Goal: Task Accomplishment & Management: Use online tool/utility

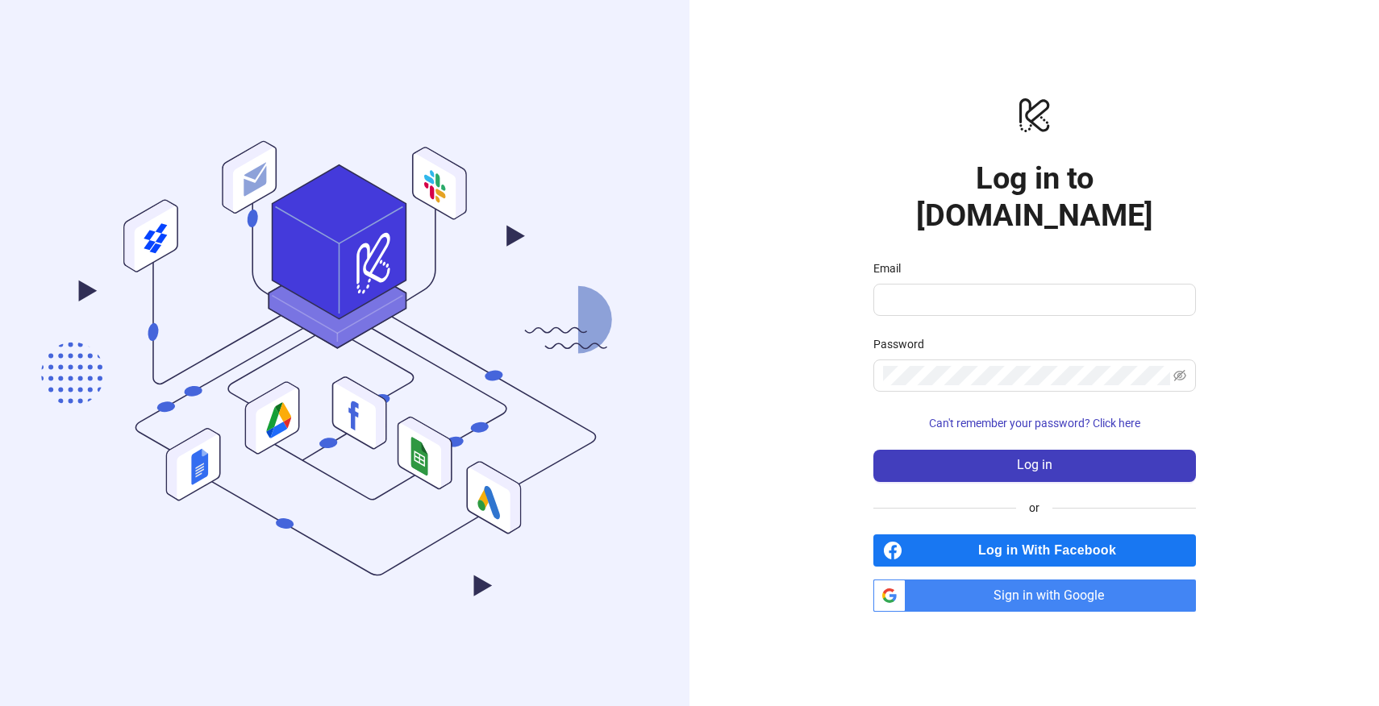
click at [999, 580] on span "Sign in with Google" at bounding box center [1054, 596] width 284 height 32
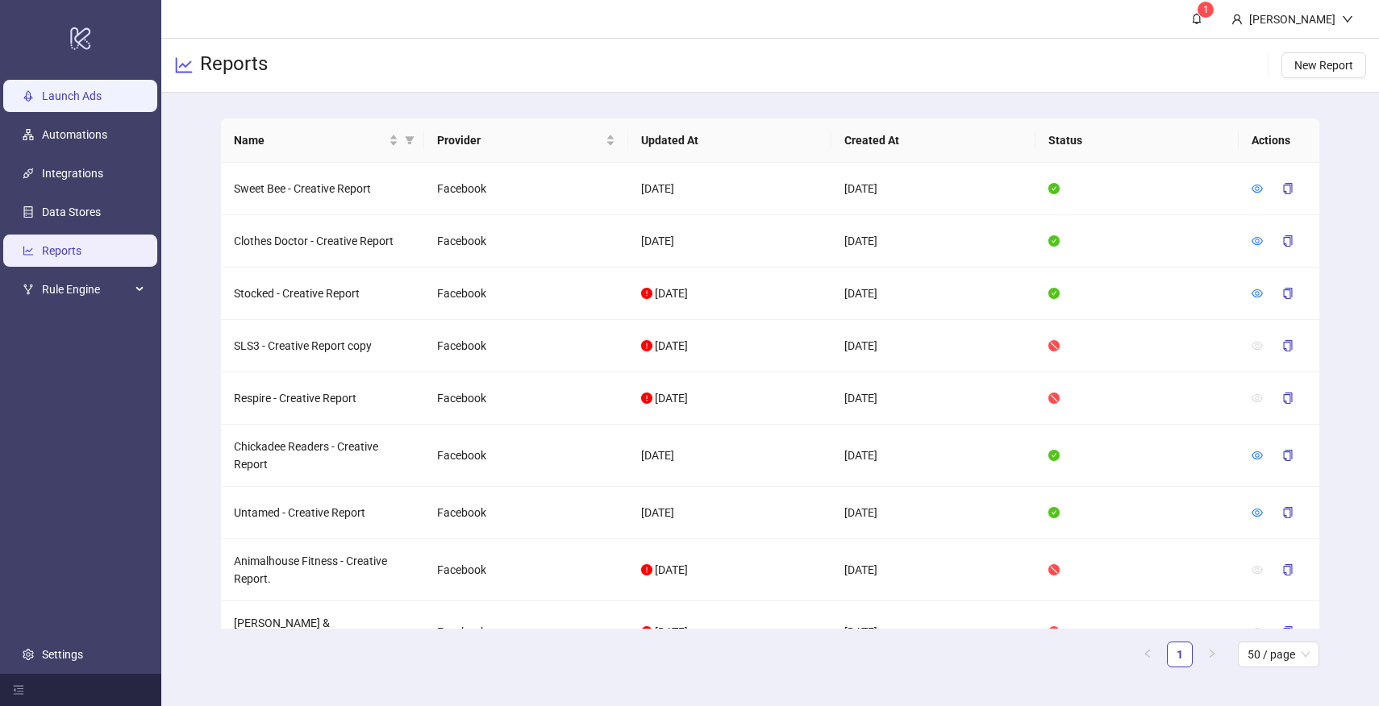
click at [72, 97] on link "Launch Ads" at bounding box center [72, 95] width 60 height 13
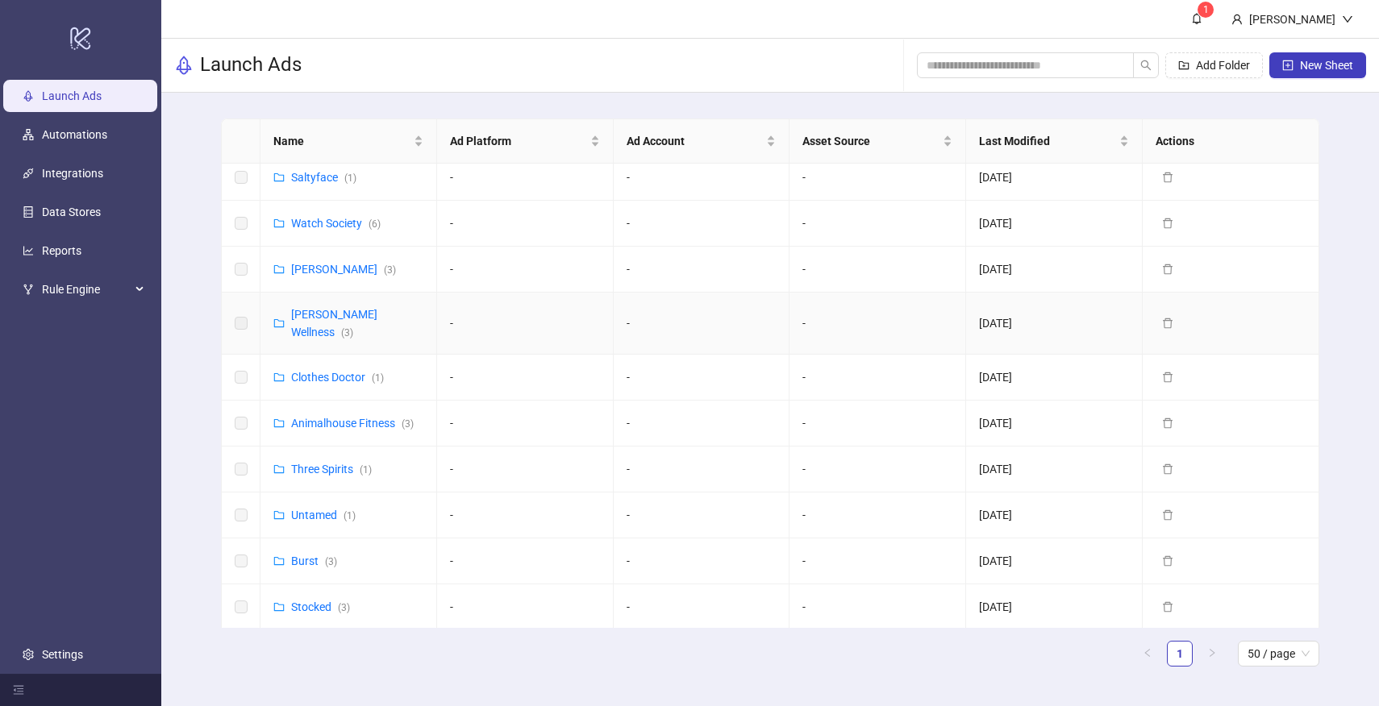
scroll to position [68, 0]
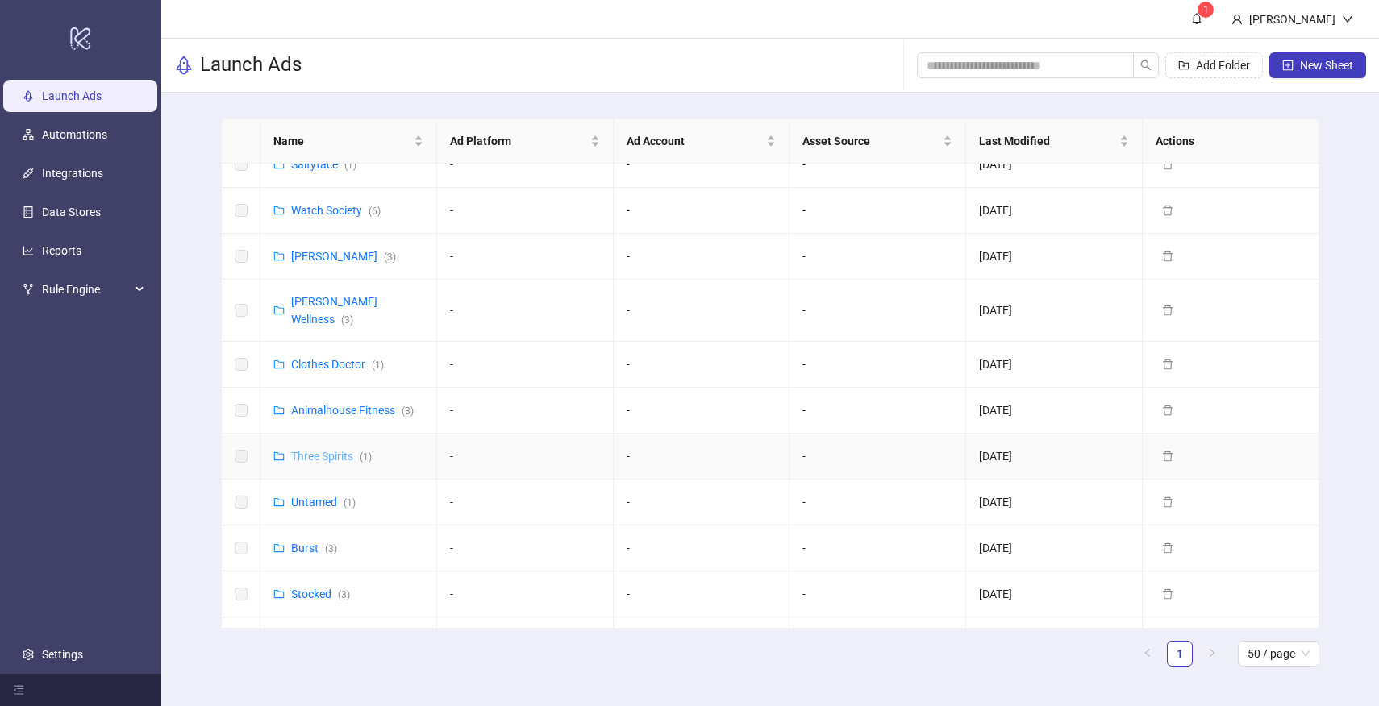
click at [324, 450] on link "Three Spirits ( 1 )" at bounding box center [331, 456] width 81 height 13
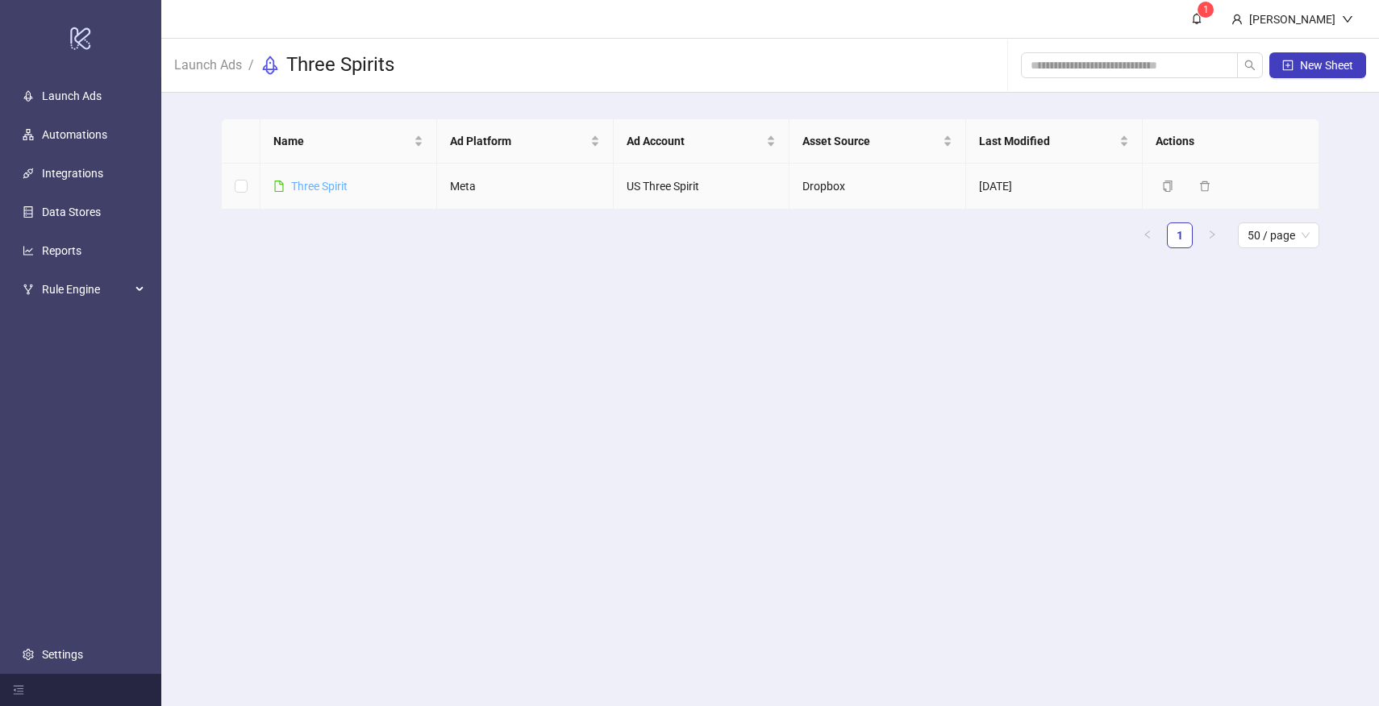
click at [339, 183] on link "Three Spirit" at bounding box center [319, 186] width 56 height 13
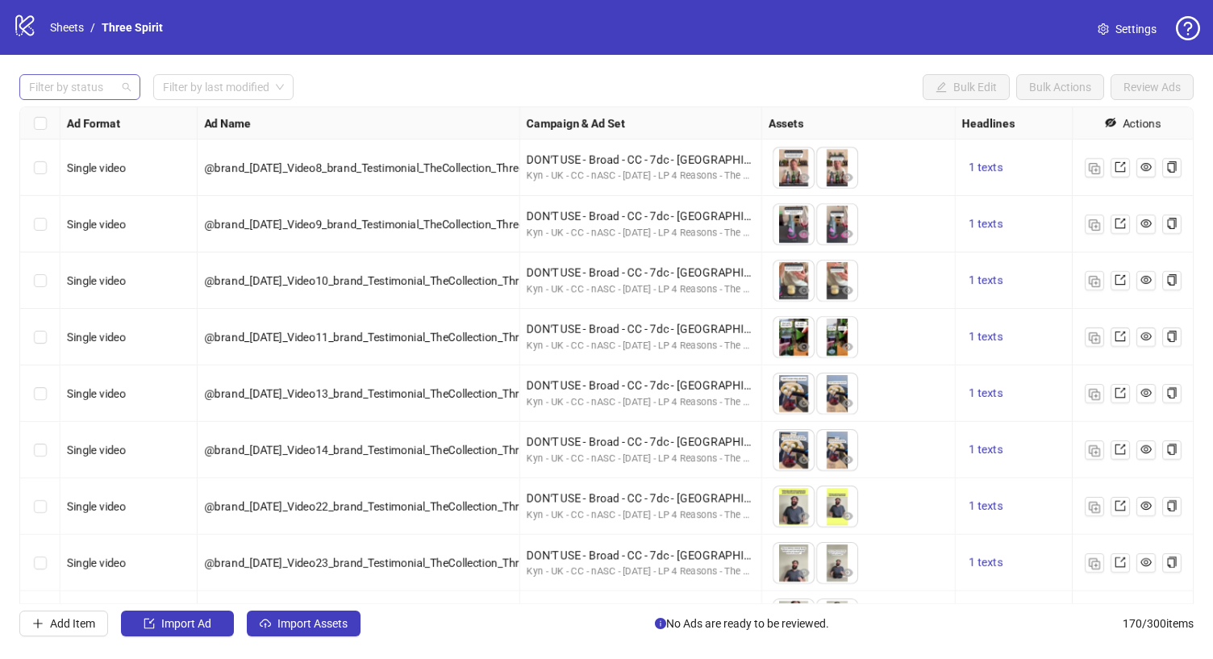
click at [110, 91] on div at bounding box center [72, 87] width 98 height 23
click at [90, 119] on div "Draft" at bounding box center [79, 120] width 95 height 18
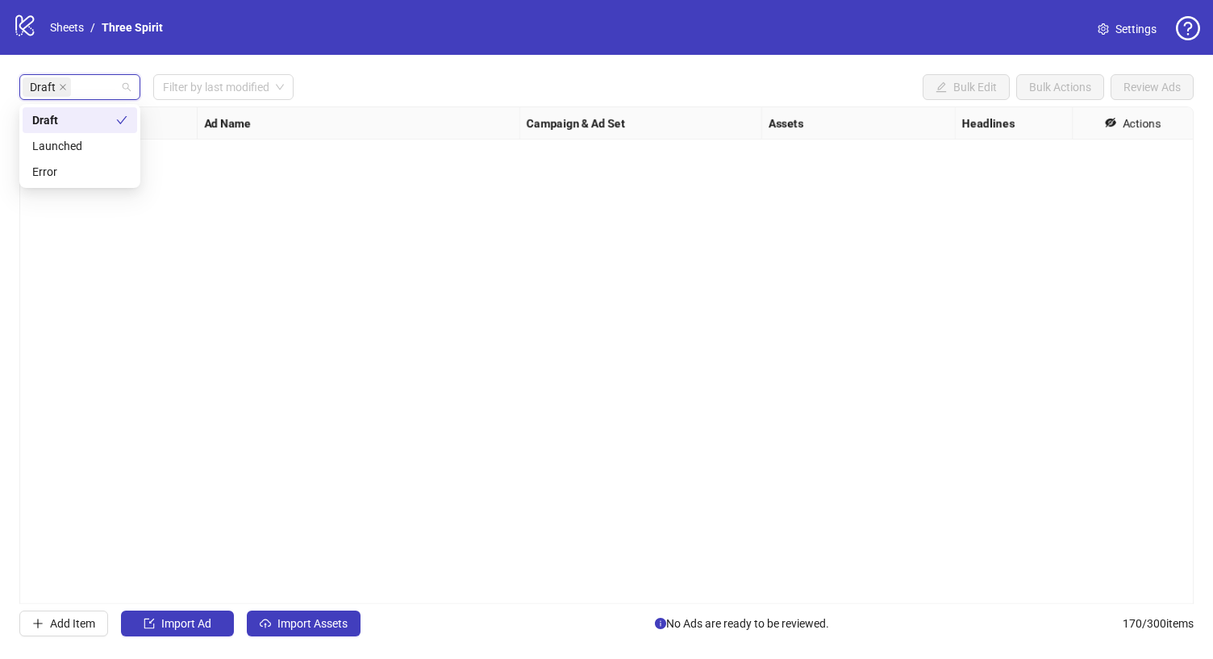
click at [379, 77] on div "Draft Filter by last modified Bulk Edit Bulk Actions Review Ads" at bounding box center [606, 87] width 1174 height 26
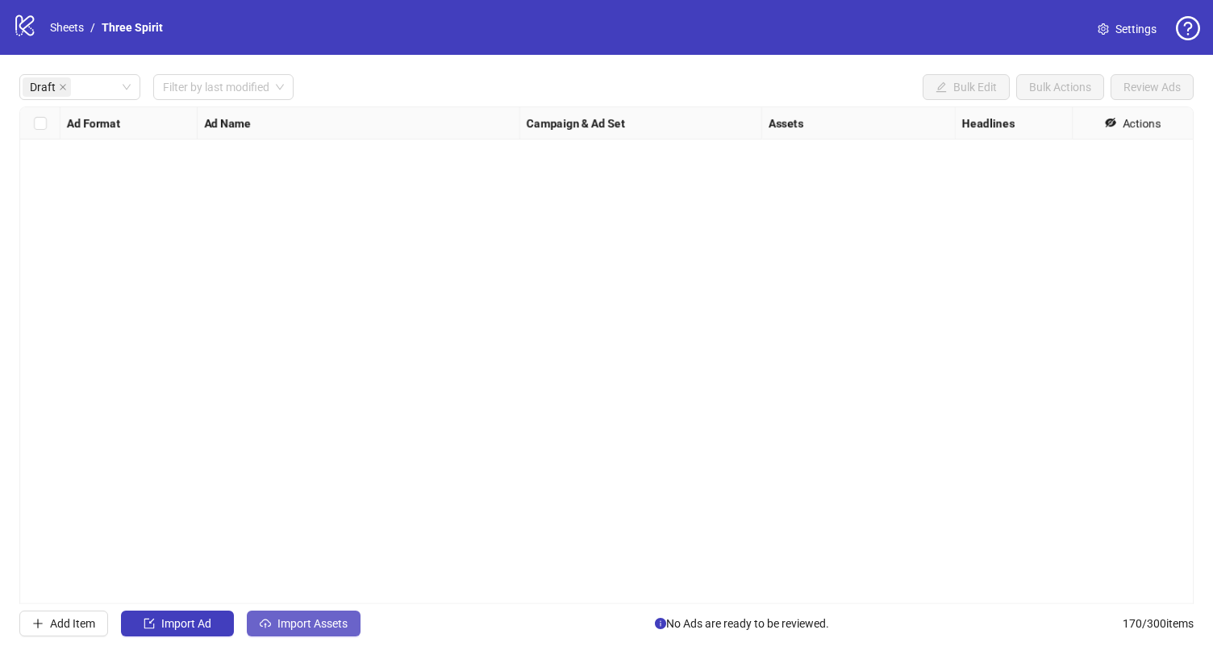
click at [302, 622] on span "Import Assets" at bounding box center [312, 623] width 70 height 13
